Goal: Task Accomplishment & Management: Use online tool/utility

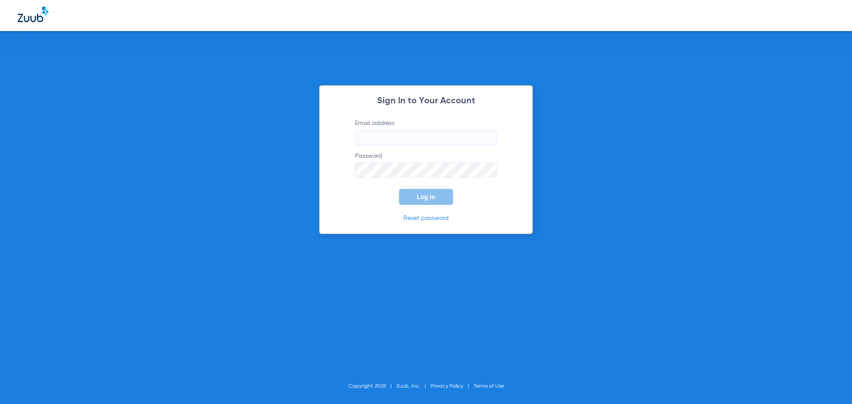
type input "[PERSON_NAME][EMAIL_ADDRESS][PERSON_NAME][DOMAIN_NAME]"
click at [433, 195] on span "Log In" at bounding box center [426, 196] width 19 height 7
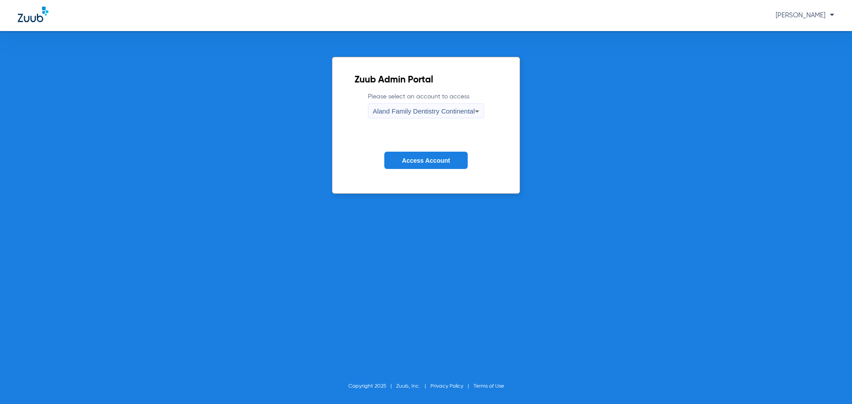
click at [410, 110] on span "Aland Family Dentistry Continental" at bounding box center [424, 111] width 102 height 8
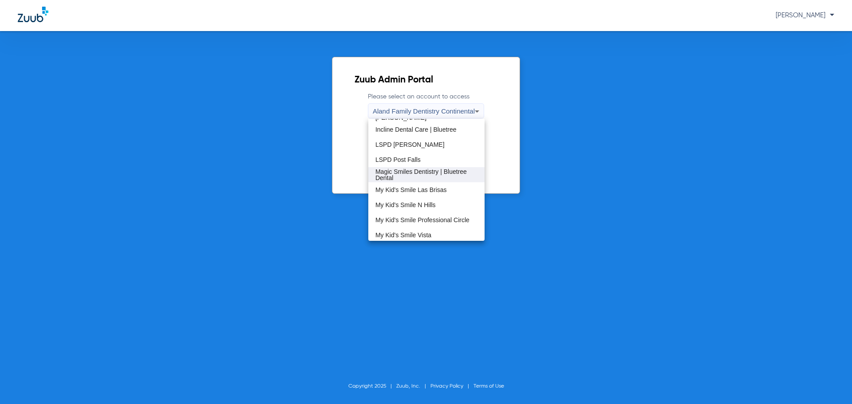
scroll to position [177, 0]
click at [438, 185] on mat-option "My Kid's Smile Las Brisas" at bounding box center [426, 190] width 116 height 15
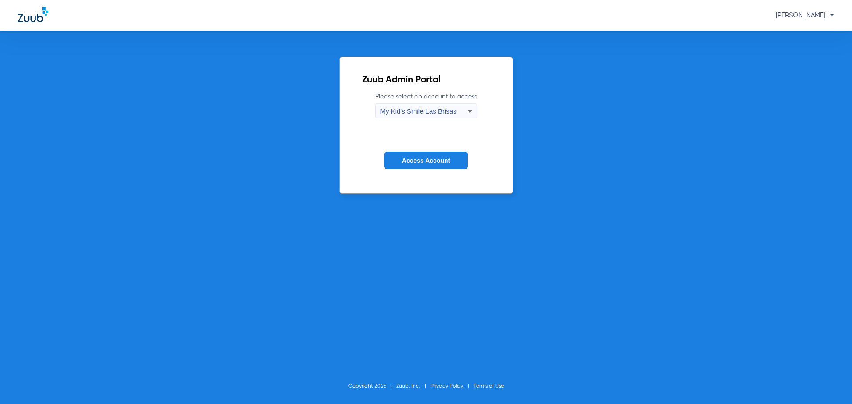
click at [435, 165] on button "Access Account" at bounding box center [425, 160] width 83 height 17
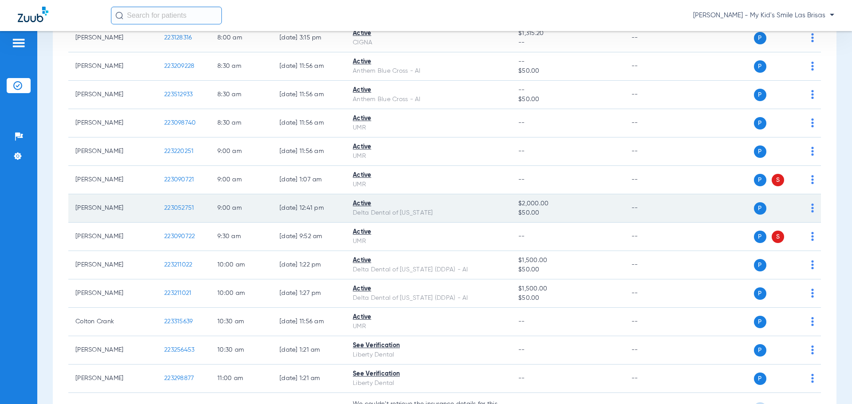
scroll to position [222, 0]
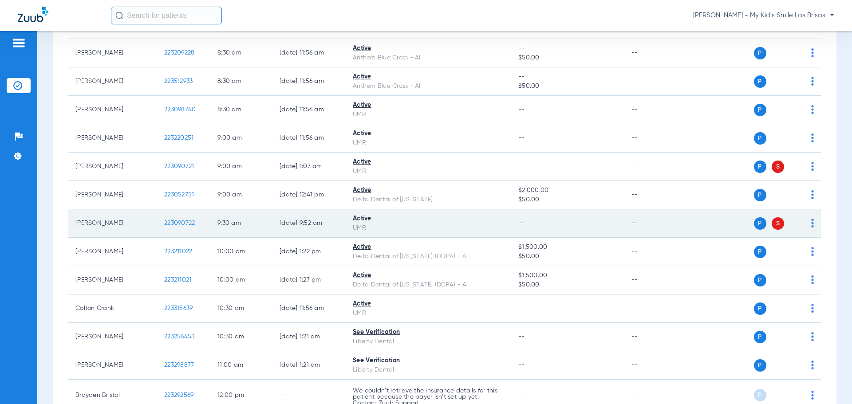
click at [811, 225] on img at bounding box center [812, 223] width 3 height 9
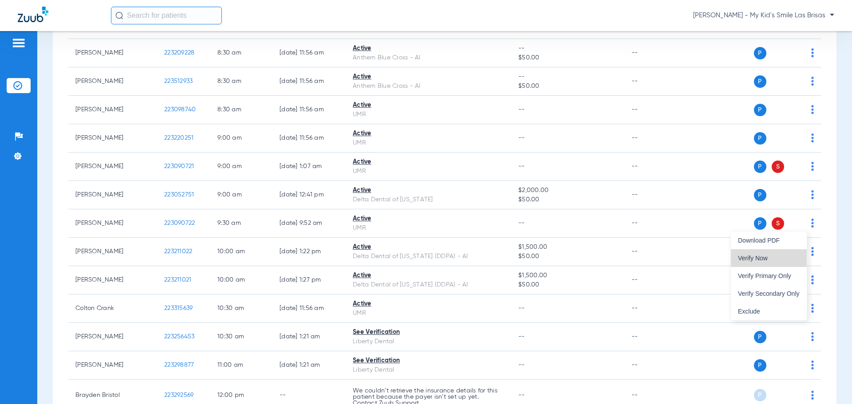
click at [780, 256] on span "Verify Now" at bounding box center [769, 258] width 62 height 6
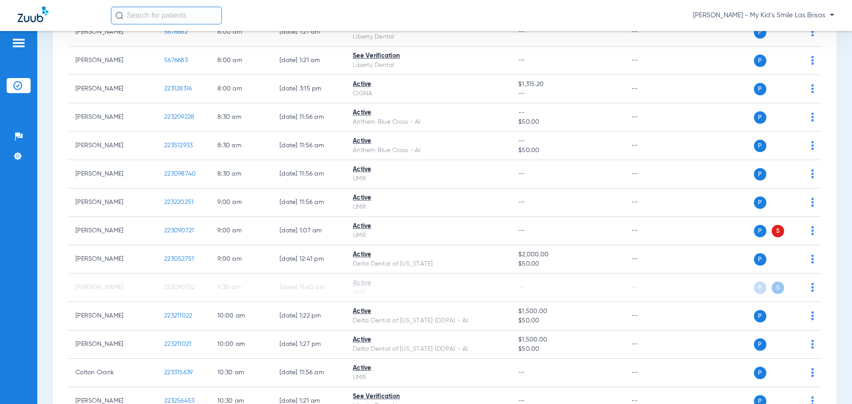
scroll to position [0, 0]
